Goal: Information Seeking & Learning: Learn about a topic

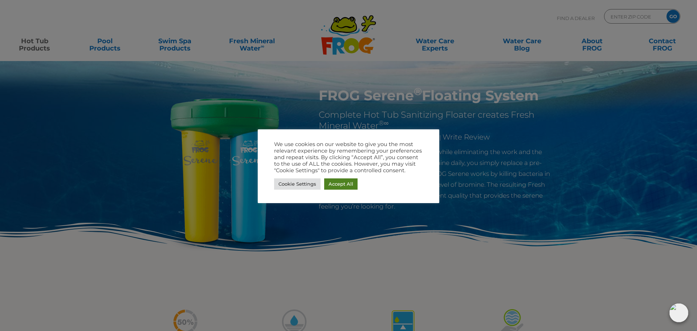
click at [336, 185] on link "Accept All" at bounding box center [340, 183] width 33 height 11
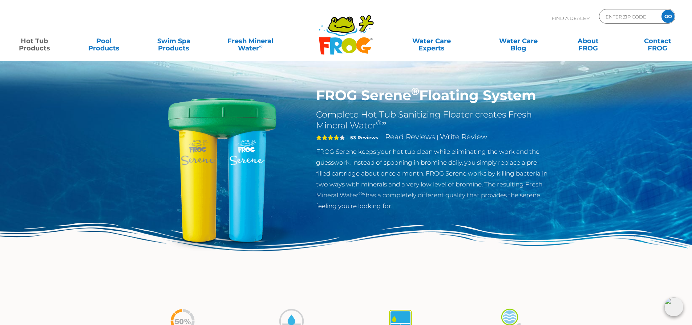
click at [37, 44] on link "Hot Tub Products" at bounding box center [34, 41] width 54 height 15
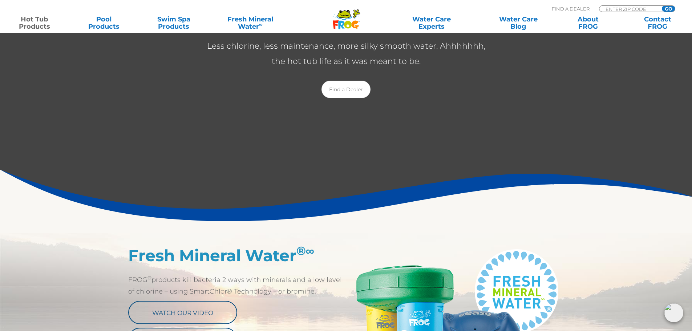
scroll to position [145, 0]
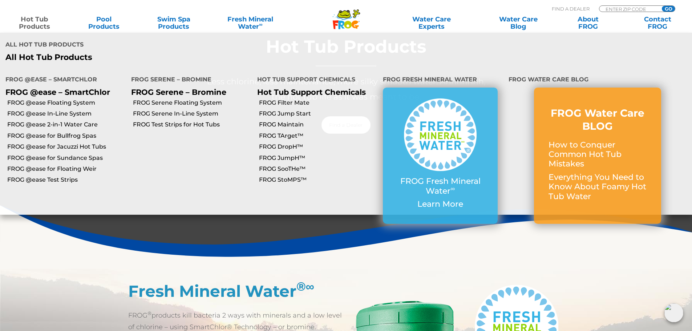
click at [31, 23] on link "Hot Tub Products" at bounding box center [34, 23] width 54 height 15
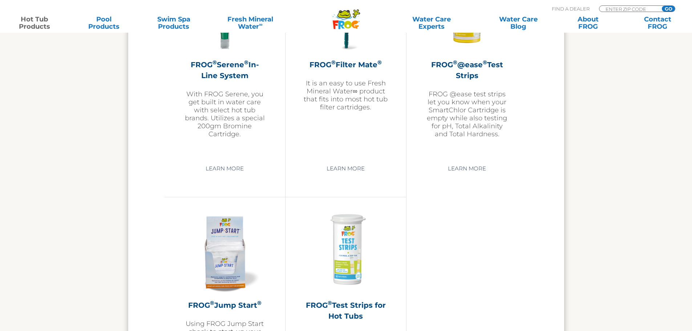
scroll to position [1598, 0]
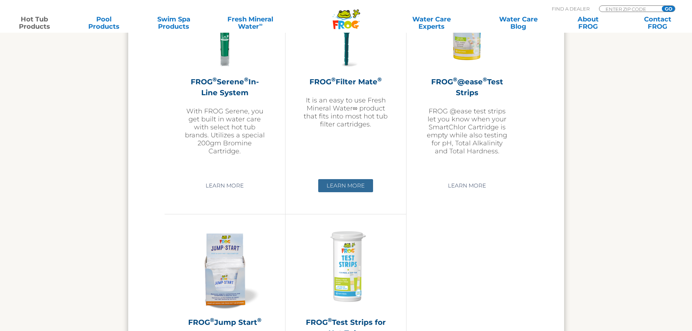
click at [353, 186] on link "Learn More" at bounding box center [345, 185] width 55 height 13
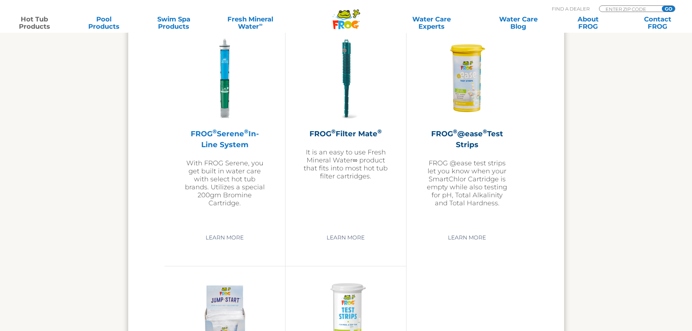
scroll to position [1526, 0]
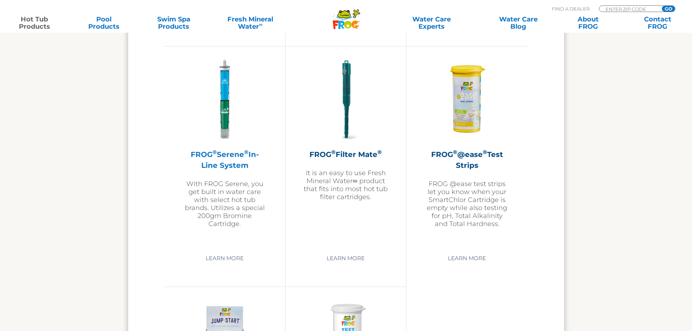
click at [224, 154] on h2 "FROG ® Serene ® In-Line System" at bounding box center [225, 160] width 84 height 22
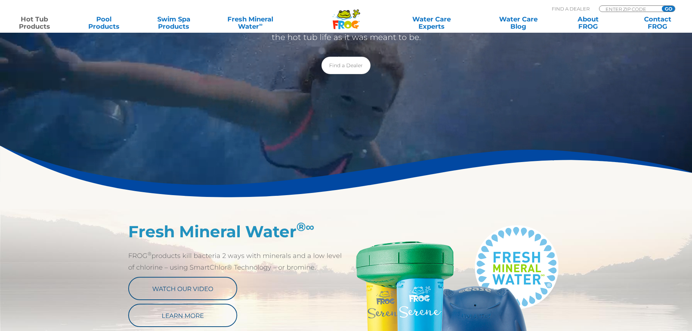
scroll to position [109, 0]
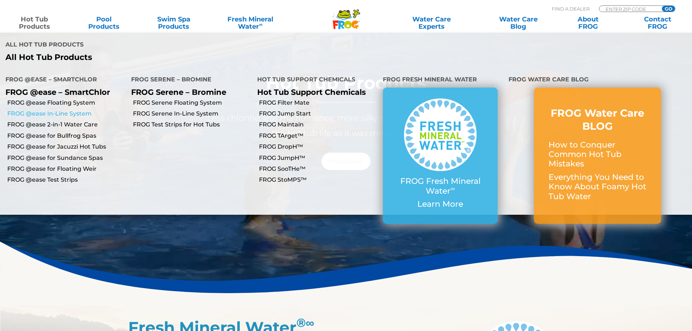
click at [54, 110] on link "FROG @ease In-Line System" at bounding box center [66, 114] width 118 height 8
click at [71, 165] on link "FROG @ease for Floating Weir" at bounding box center [66, 169] width 118 height 8
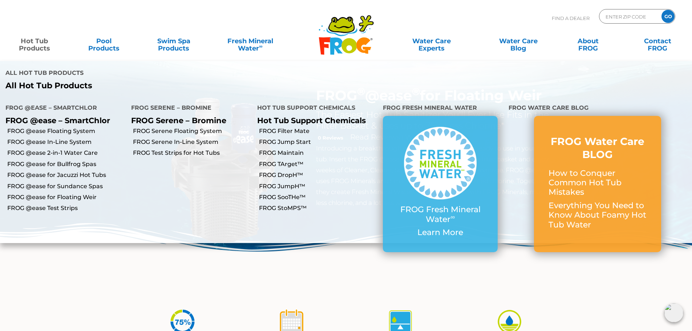
click at [41, 42] on link "Hot Tub Products" at bounding box center [34, 41] width 54 height 15
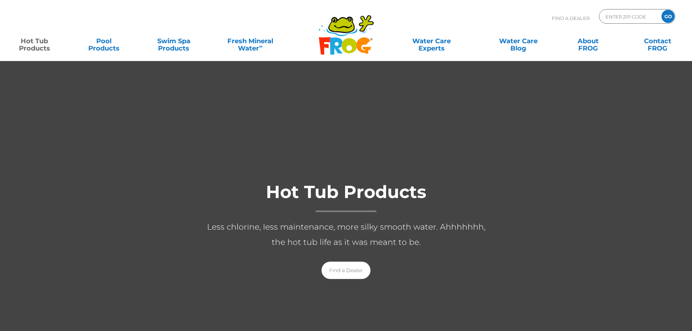
click at [37, 43] on link "Hot Tub Products" at bounding box center [34, 41] width 54 height 15
